Goal: Information Seeking & Learning: Check status

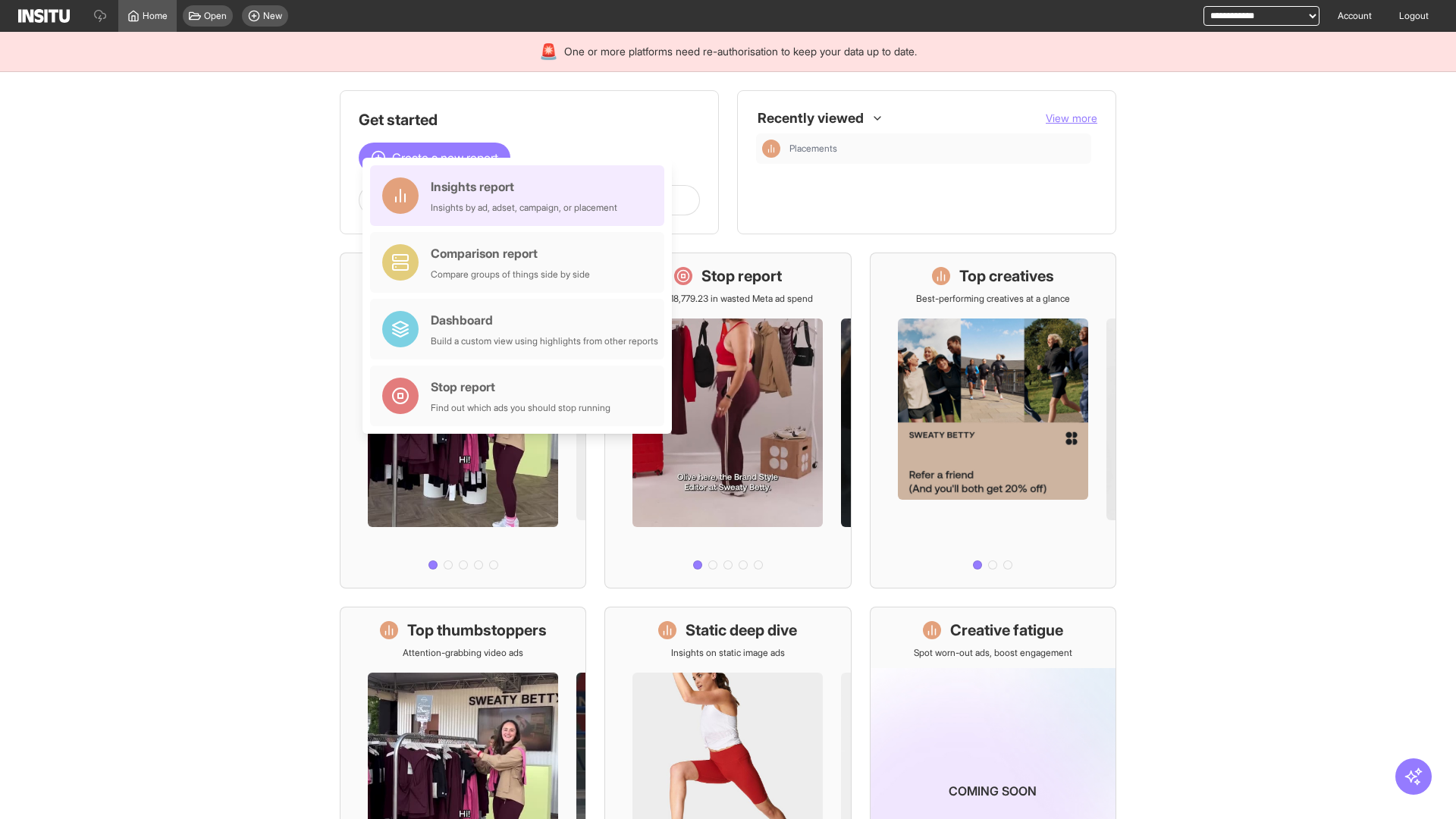
click at [521, 195] on div "Insights report Insights by ad, adset, campaign, or placement" at bounding box center [524, 196] width 187 height 37
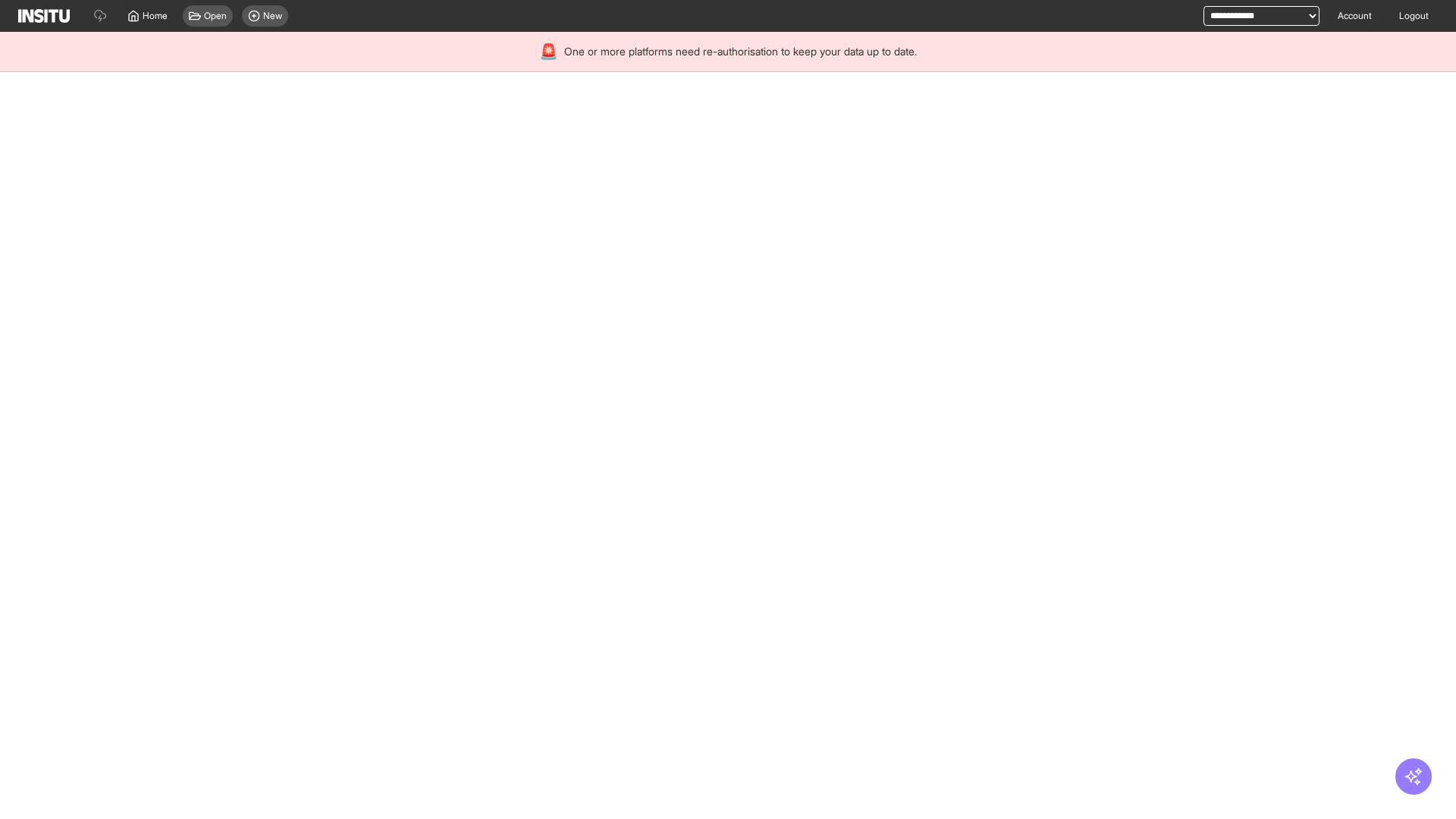
select select "**"
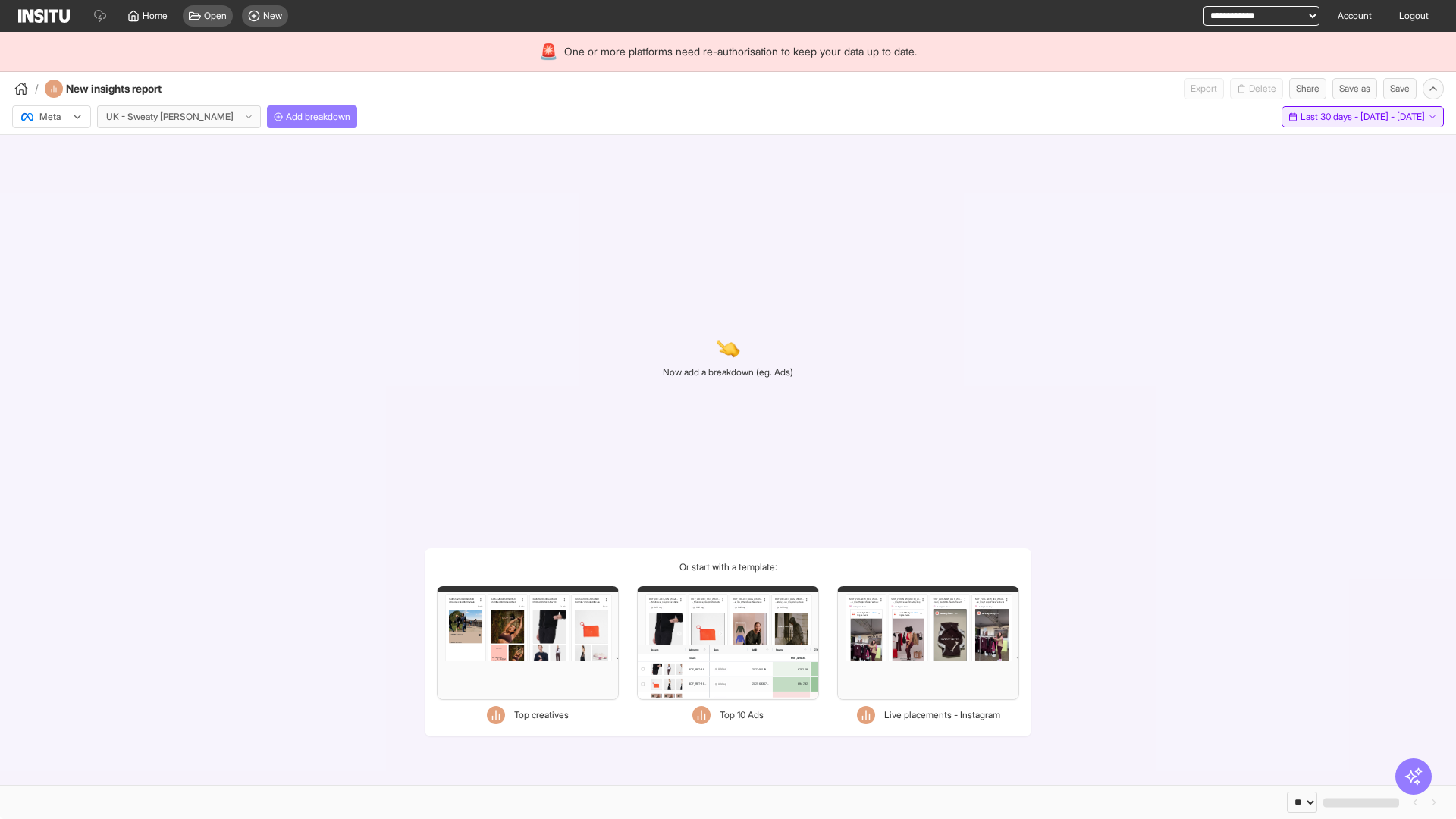
click at [1332, 116] on span "Last 30 days - [DATE] - [DATE]" at bounding box center [1363, 116] width 124 height 12
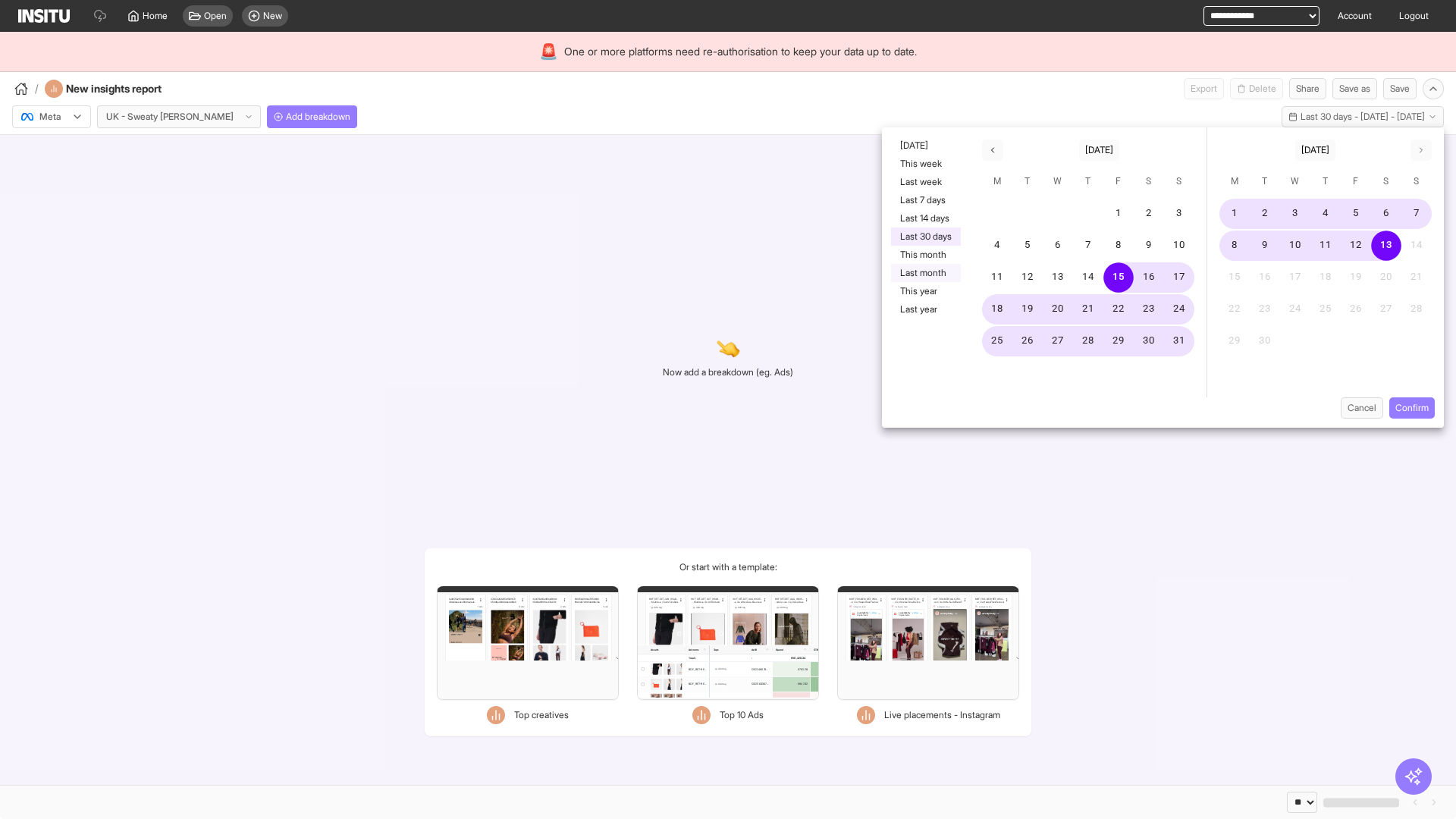
click at [924, 273] on button "Last month" at bounding box center [926, 272] width 70 height 18
